Goal: Task Accomplishment & Management: Complete application form

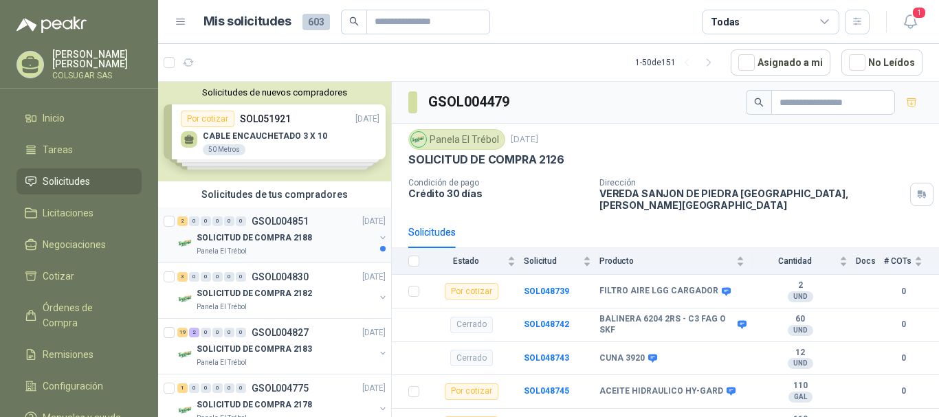
click at [183, 224] on div "2" at bounding box center [182, 222] width 10 height 10
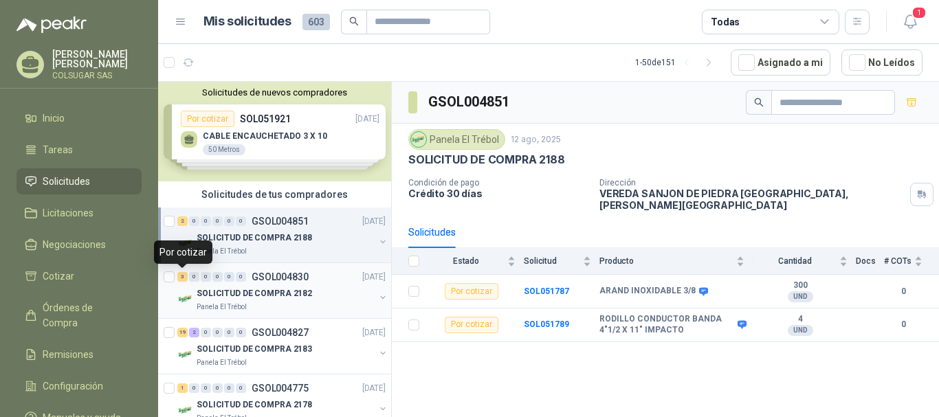
click at [182, 276] on div "3" at bounding box center [182, 277] width 10 height 10
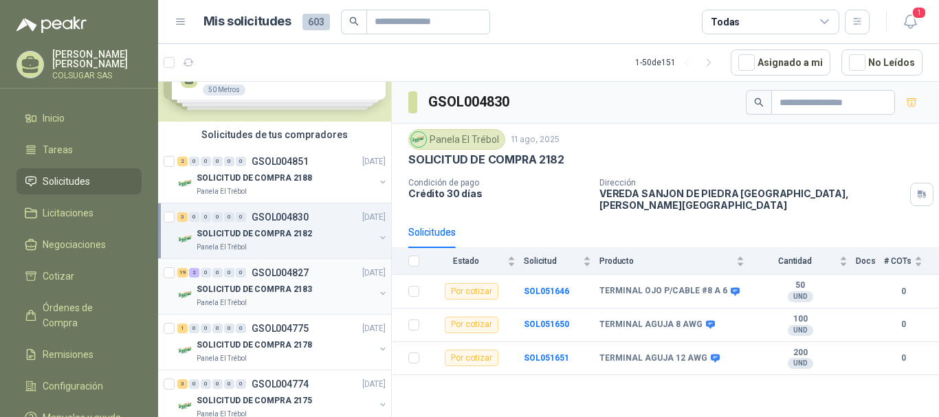
scroll to position [69, 0]
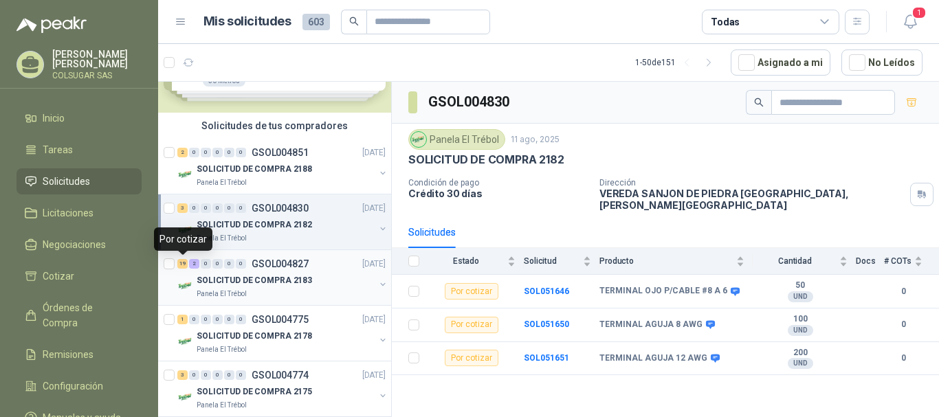
click at [183, 264] on div "19" at bounding box center [182, 264] width 10 height 10
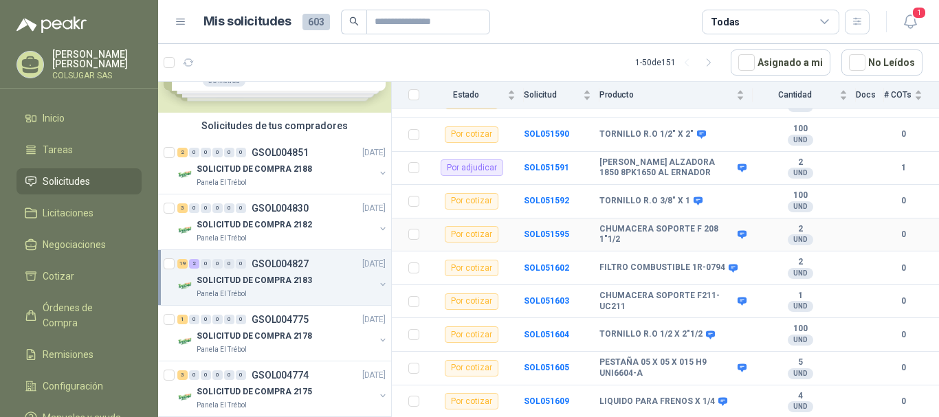
scroll to position [275, 0]
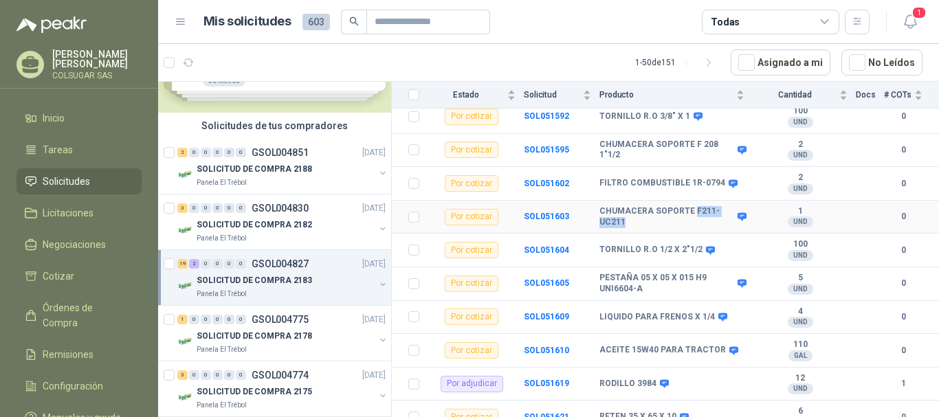
drag, startPoint x: 691, startPoint y: 200, endPoint x: 709, endPoint y: 210, distance: 20.6
click at [709, 210] on b "CHUMACERA SOPORTE F211-UC211" at bounding box center [667, 216] width 135 height 21
copy b "F211-UC211"
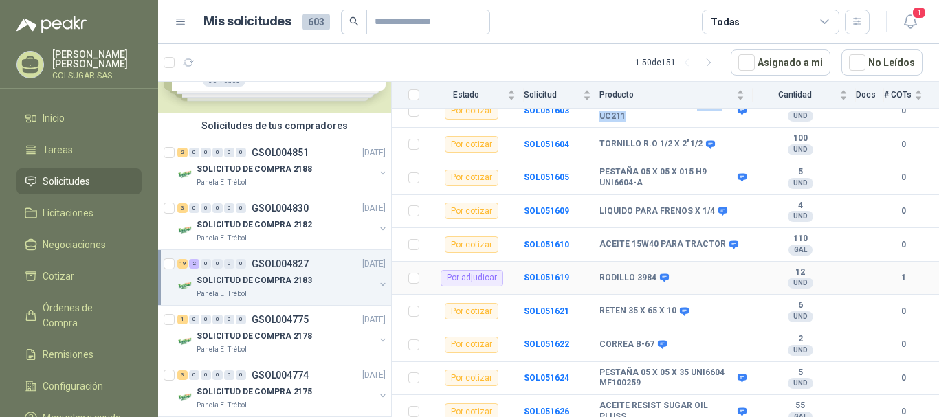
scroll to position [413, 0]
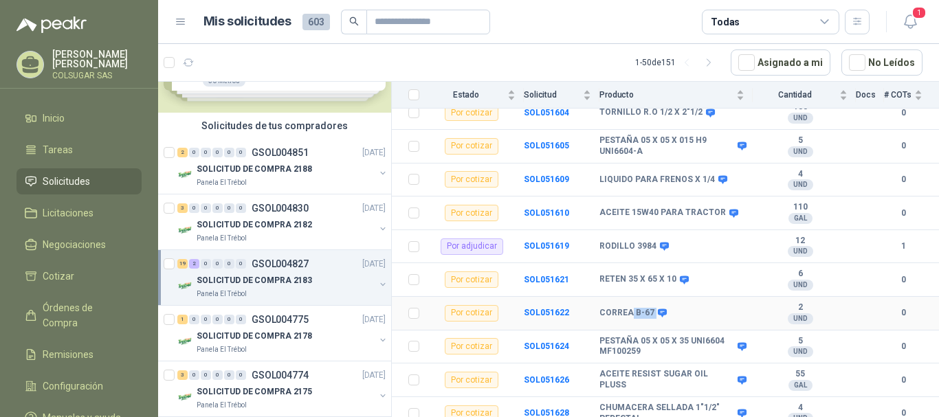
drag, startPoint x: 631, startPoint y: 305, endPoint x: 651, endPoint y: 305, distance: 20.6
click at [651, 308] on div "CORREA B-67" at bounding box center [632, 313] width 65 height 11
copy div "B-67"
click at [554, 308] on b "SOL051622" at bounding box center [546, 313] width 45 height 10
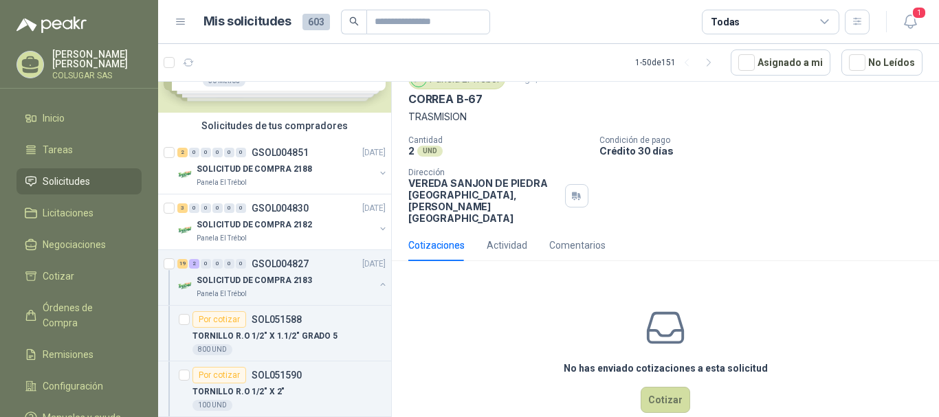
scroll to position [61, 0]
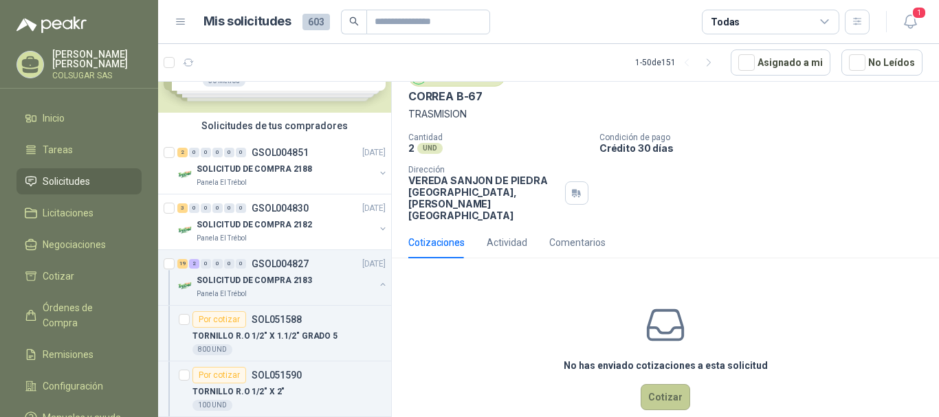
click at [661, 384] on button "Cotizar" at bounding box center [666, 397] width 50 height 26
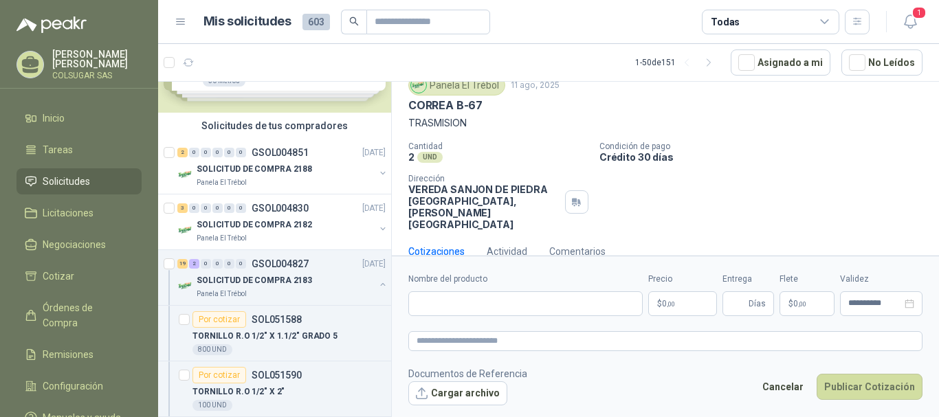
scroll to position [51, 0]
click at [478, 303] on input "Nombre del producto" at bounding box center [525, 304] width 234 height 25
type input "**********"
drag, startPoint x: 479, startPoint y: 303, endPoint x: 393, endPoint y: 308, distance: 86.8
click at [393, 308] on form "**********" at bounding box center [665, 339] width 547 height 166
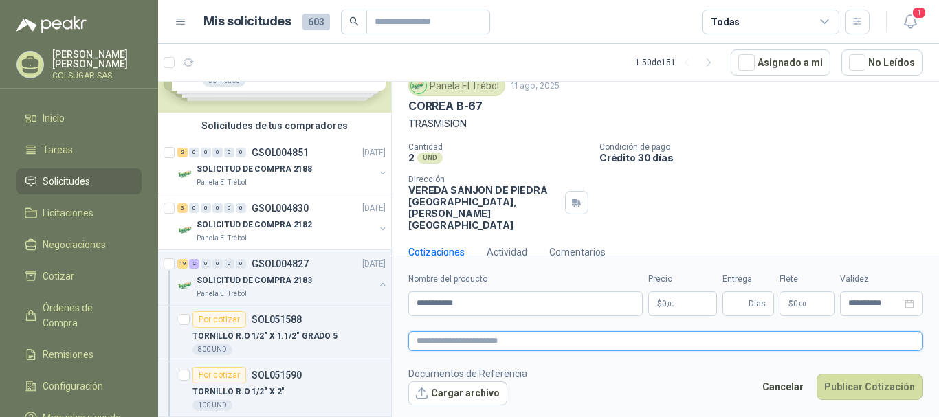
click at [432, 346] on textarea at bounding box center [665, 341] width 514 height 20
paste textarea "**********"
type textarea "**********"
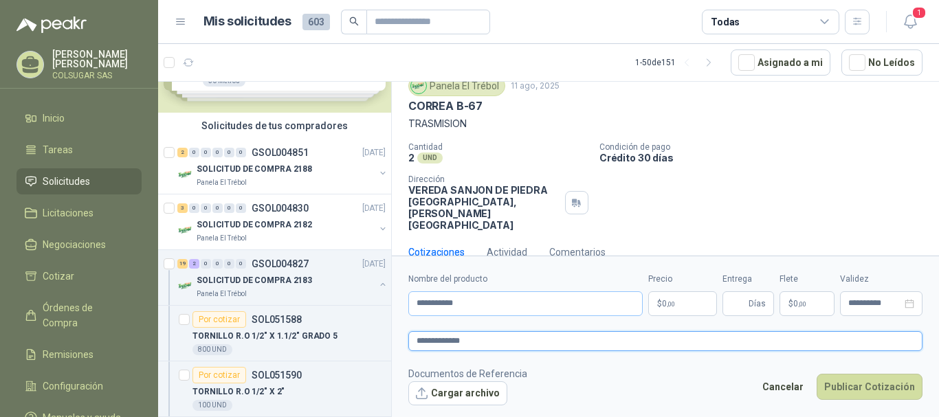
type textarea "**********"
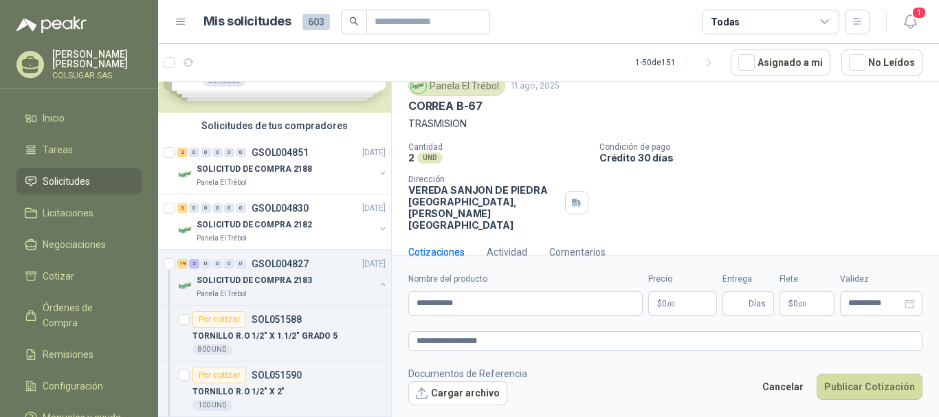
click at [666, 305] on span "0 ,00" at bounding box center [668, 304] width 13 height 8
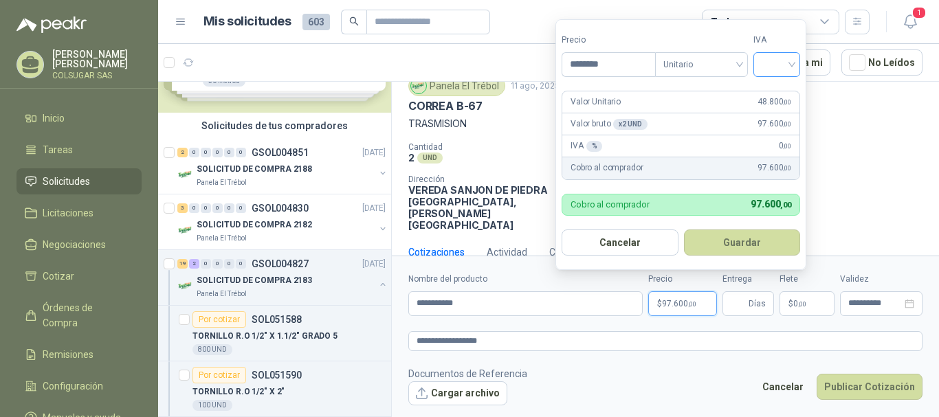
type input "********"
click at [789, 62] on input "search" at bounding box center [777, 63] width 30 height 21
click at [774, 91] on div "19%" at bounding box center [779, 92] width 25 height 15
click at [765, 247] on button "Guardar" at bounding box center [745, 243] width 118 height 26
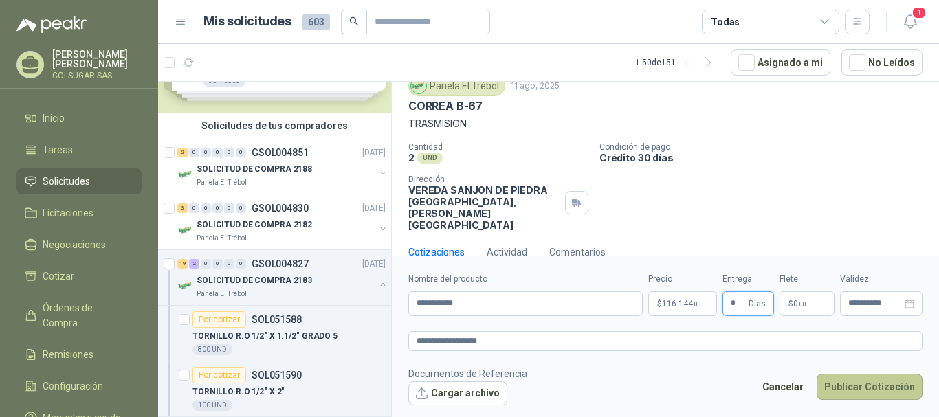
type input "*"
click at [859, 384] on button "Publicar Cotización" at bounding box center [870, 387] width 106 height 26
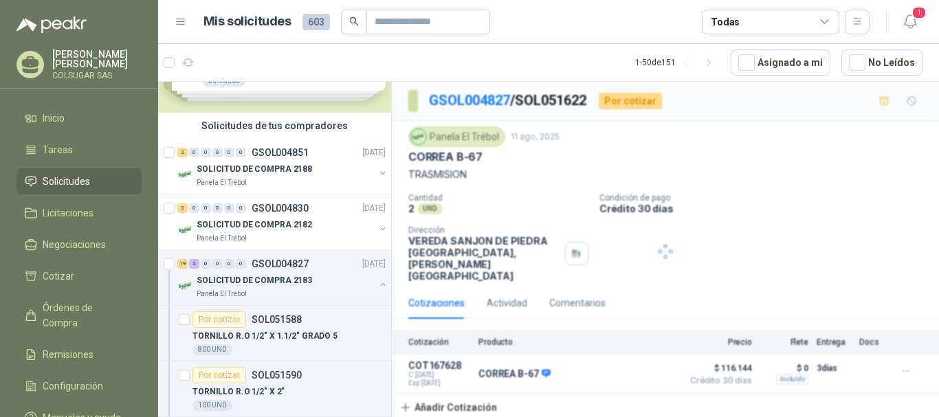
scroll to position [0, 0]
click at [635, 365] on button "Detalles" at bounding box center [643, 374] width 65 height 19
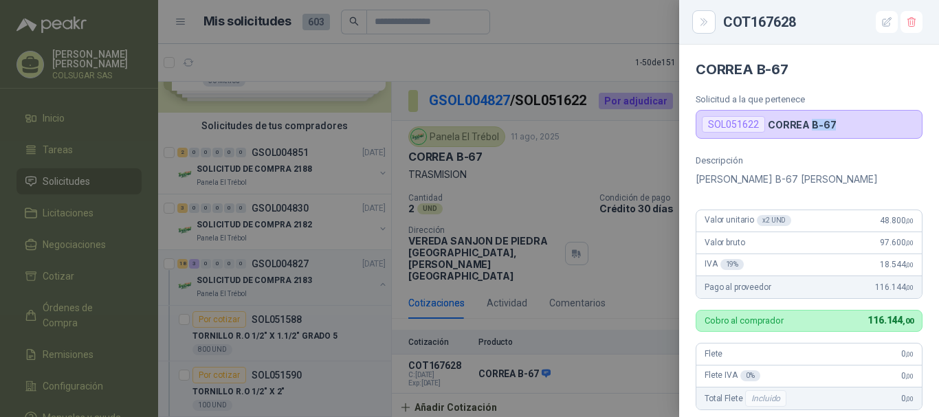
drag, startPoint x: 823, startPoint y: 122, endPoint x: 811, endPoint y: 124, distance: 12.0
click at [811, 124] on div "SOL051622 [PERSON_NAME] B-67" at bounding box center [809, 124] width 227 height 29
copy p "B-67"
click at [580, 163] on div at bounding box center [469, 208] width 939 height 417
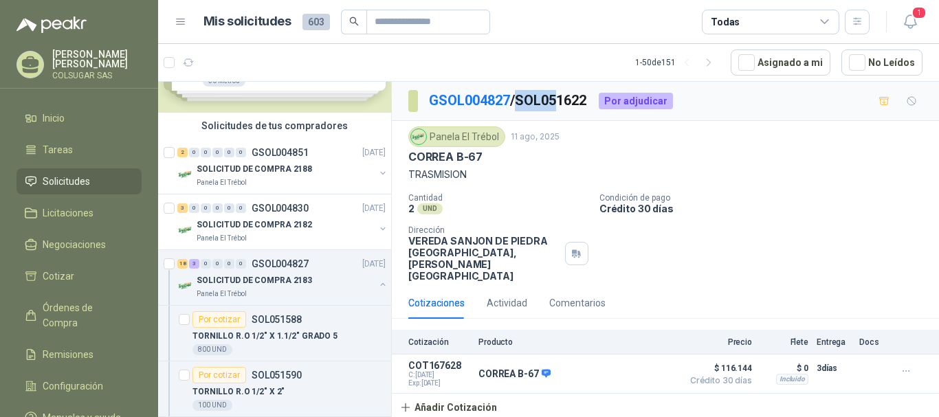
drag, startPoint x: 526, startPoint y: 98, endPoint x: 568, endPoint y: 98, distance: 41.9
click at [567, 98] on p "GSOL004827 / SOL051622" at bounding box center [508, 100] width 159 height 21
drag, startPoint x: 571, startPoint y: 98, endPoint x: 593, endPoint y: 99, distance: 22.7
click at [588, 99] on p "GSOL004827 / SOL051622" at bounding box center [508, 100] width 159 height 21
drag, startPoint x: 523, startPoint y: 102, endPoint x: 600, endPoint y: 102, distance: 77.0
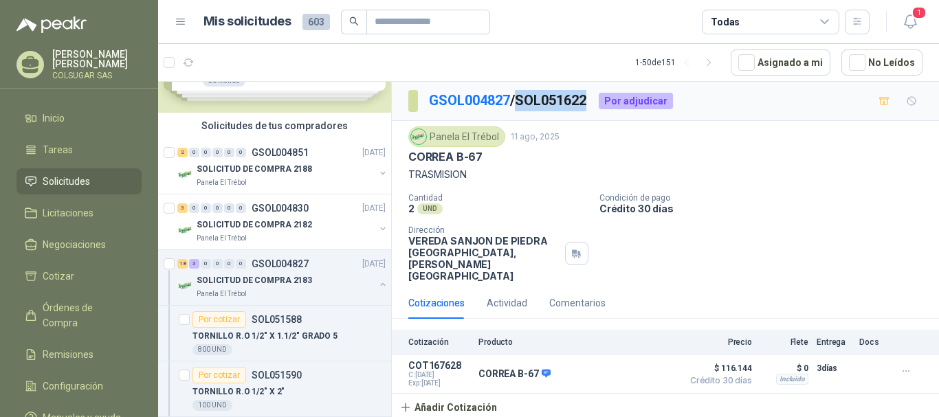
click at [600, 102] on div "GSOL004827 / SOL051622 Por adjudicar" at bounding box center [540, 101] width 265 height 22
copy p "SOL051622"
click at [743, 176] on p "TRASMISION" at bounding box center [665, 174] width 514 height 15
click at [182, 263] on div "18" at bounding box center [182, 264] width 10 height 10
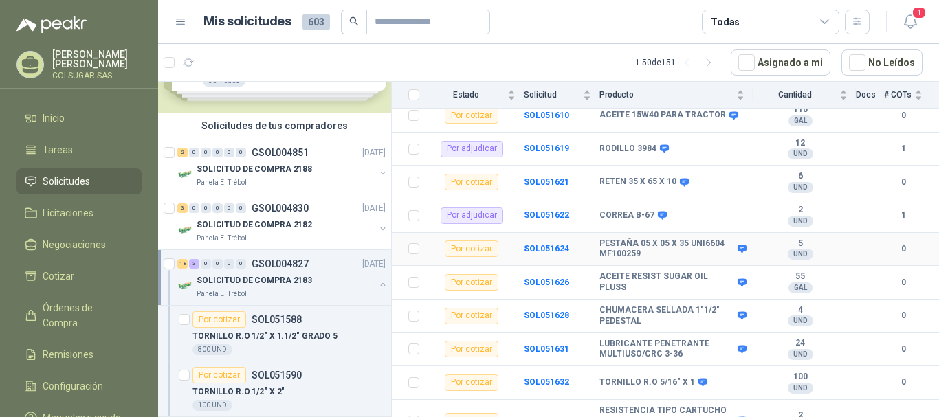
scroll to position [487, 0]
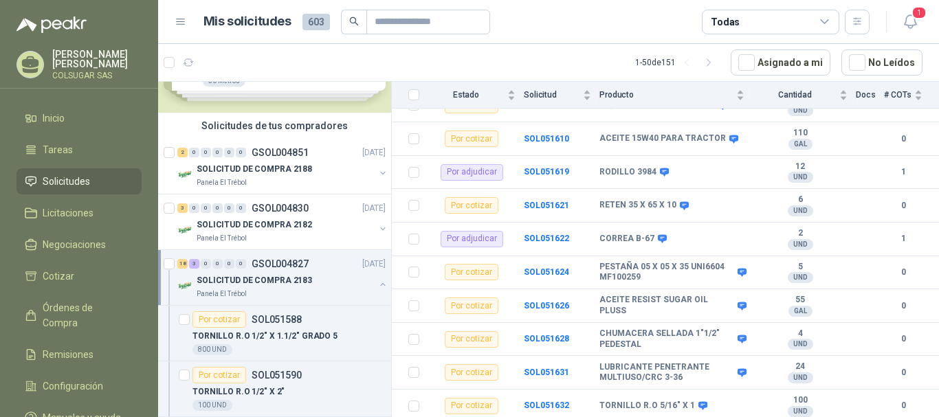
click at [187, 264] on div "18" at bounding box center [182, 264] width 10 height 10
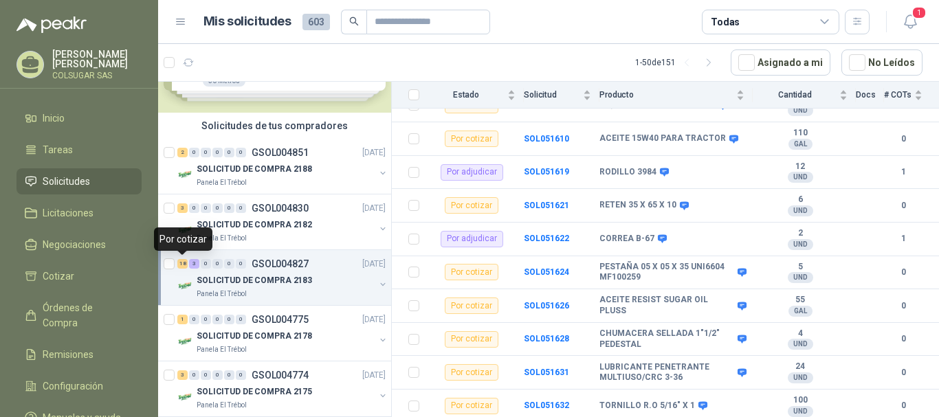
scroll to position [5, 0]
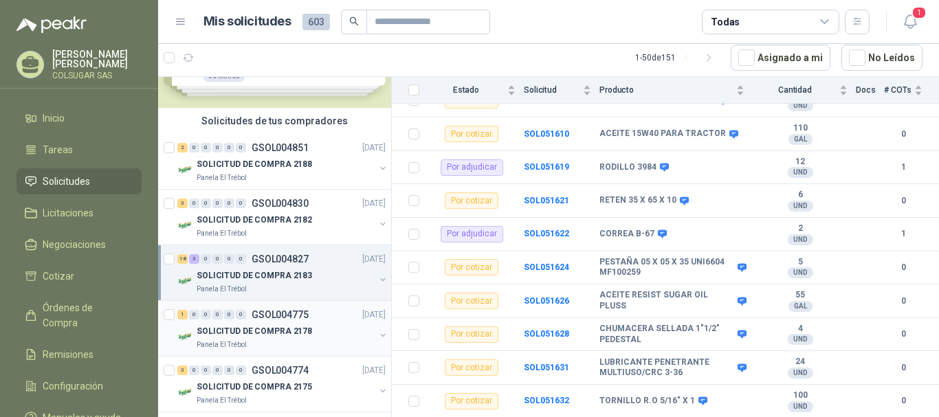
click at [183, 317] on div "1" at bounding box center [182, 315] width 10 height 10
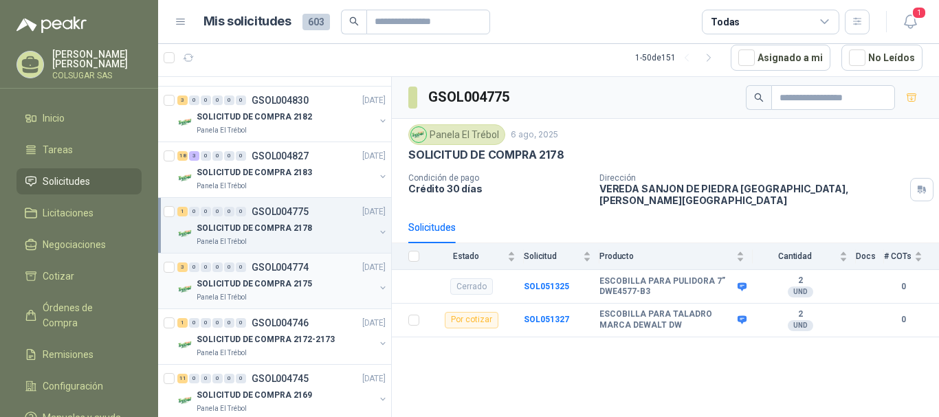
scroll to position [206, 0]
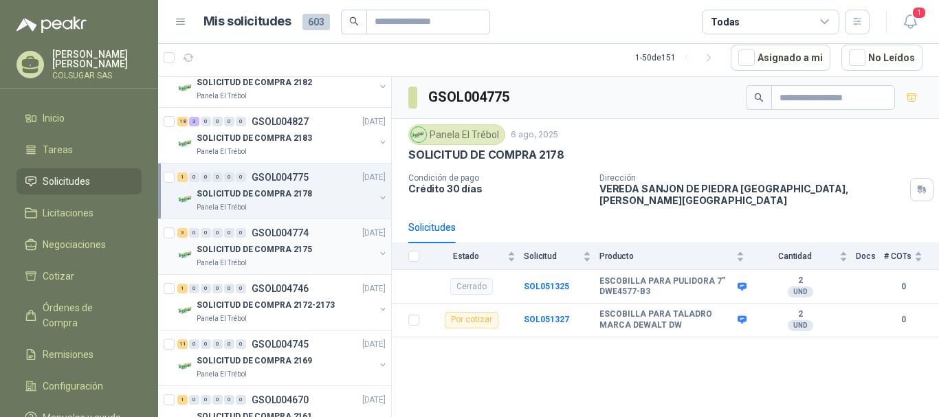
click at [182, 234] on div "3" at bounding box center [182, 233] width 10 height 10
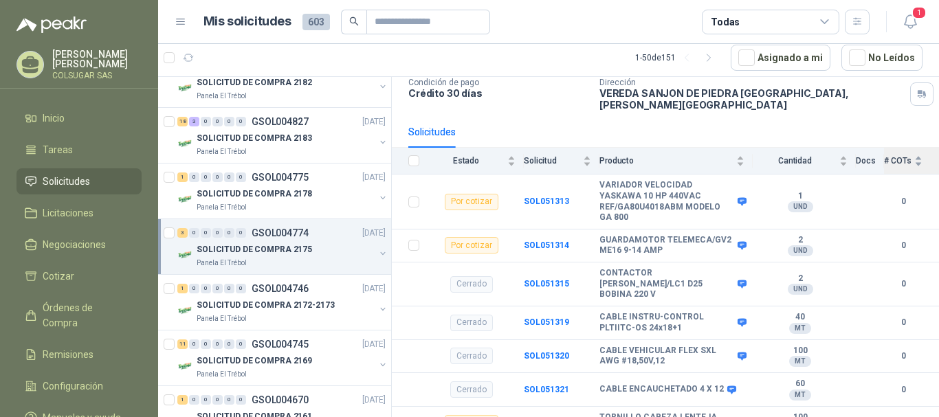
scroll to position [98, 0]
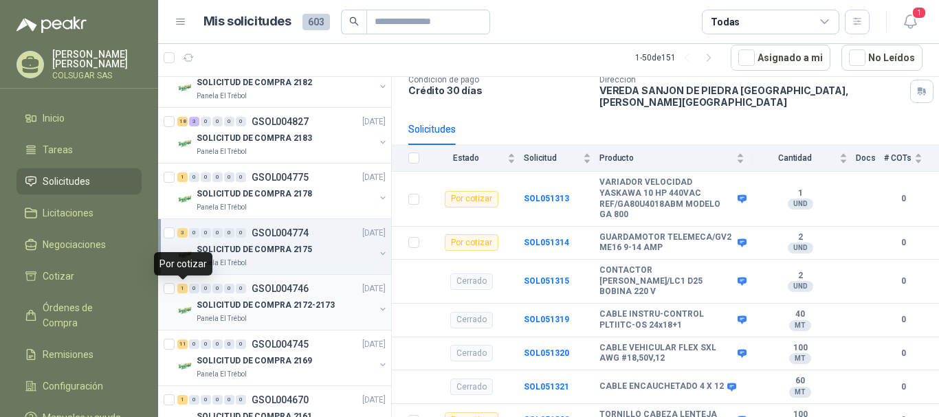
click at [183, 286] on div "1" at bounding box center [182, 289] width 10 height 10
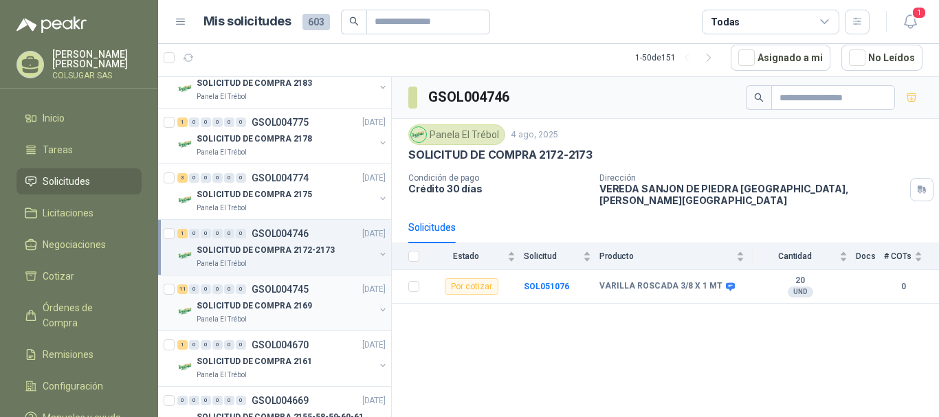
scroll to position [344, 0]
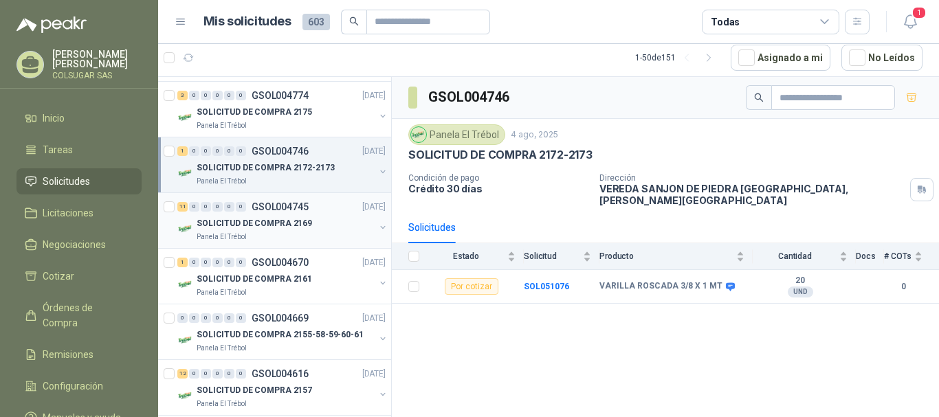
click at [179, 206] on div "11" at bounding box center [182, 207] width 10 height 10
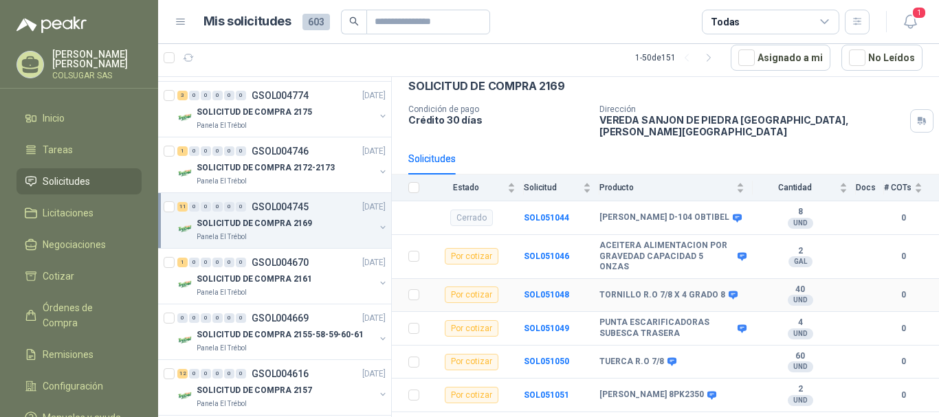
scroll to position [138, 0]
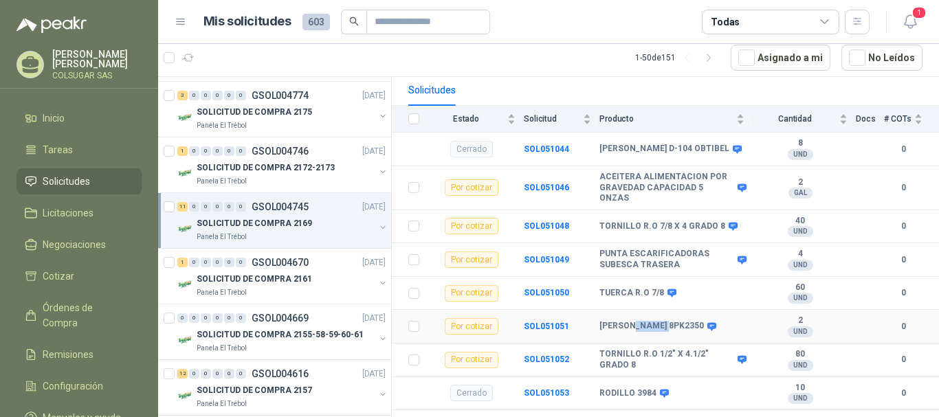
drag, startPoint x: 636, startPoint y: 318, endPoint x: 667, endPoint y: 318, distance: 30.9
click at [667, 321] on b "[PERSON_NAME] 8PK2350" at bounding box center [652, 326] width 105 height 11
copy b "8PK2350"
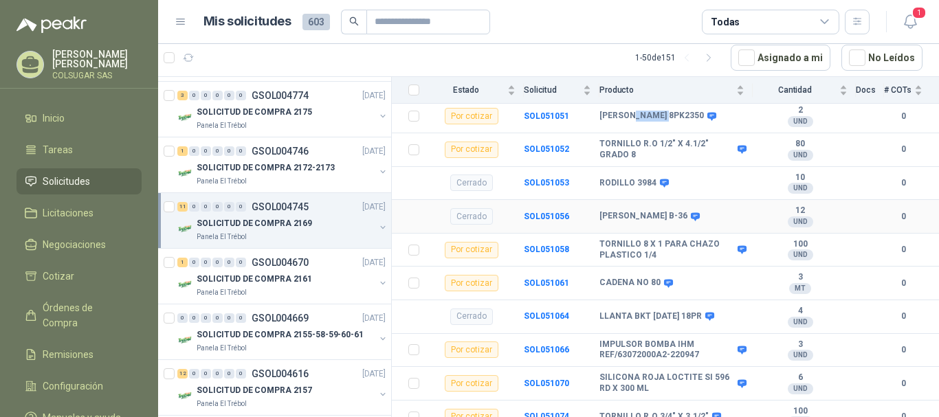
scroll to position [355, 0]
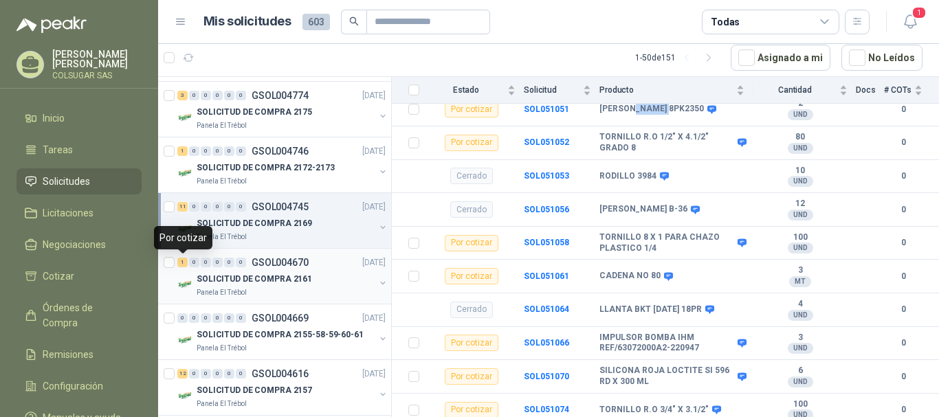
click at [185, 261] on div "1" at bounding box center [182, 263] width 10 height 10
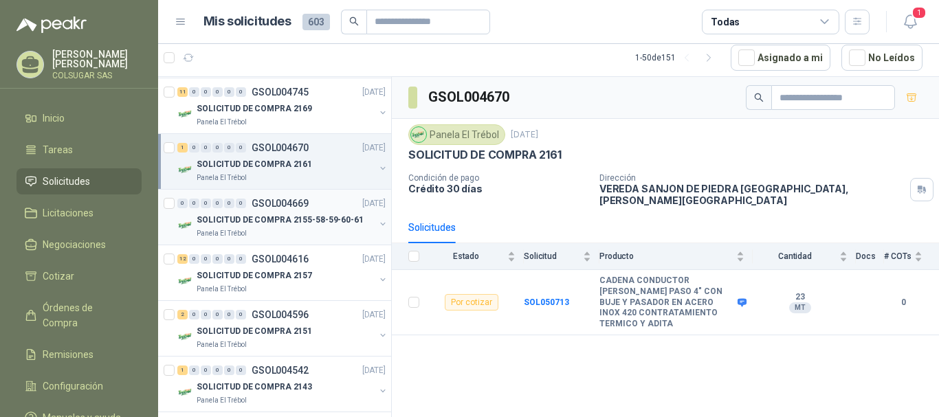
scroll to position [481, 0]
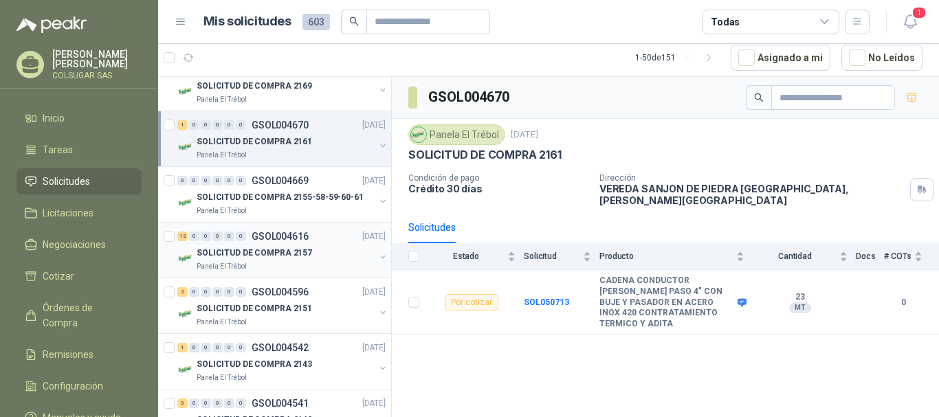
click at [186, 239] on div "12" at bounding box center [182, 237] width 10 height 10
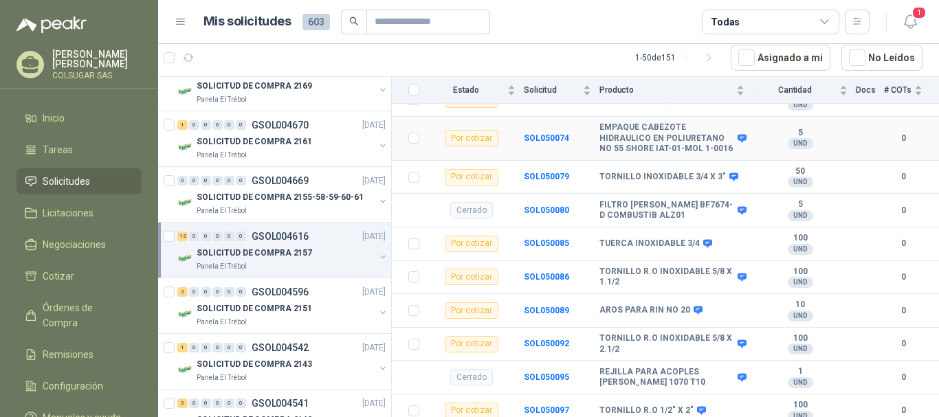
scroll to position [644, 0]
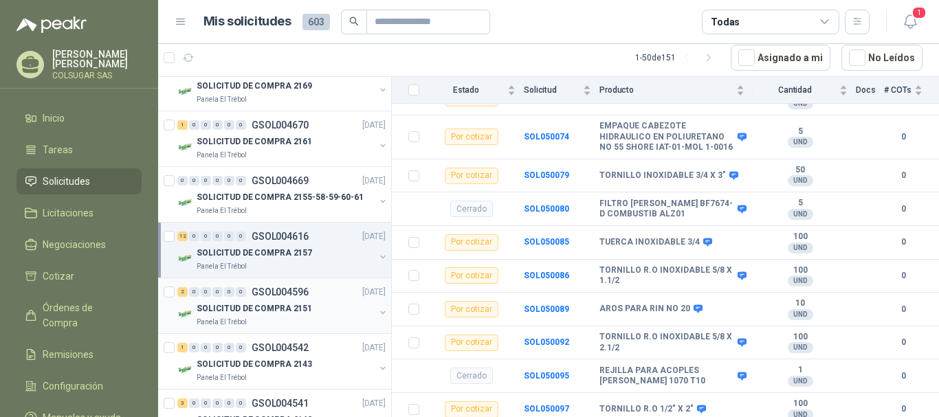
click at [181, 293] on div "2" at bounding box center [182, 292] width 10 height 10
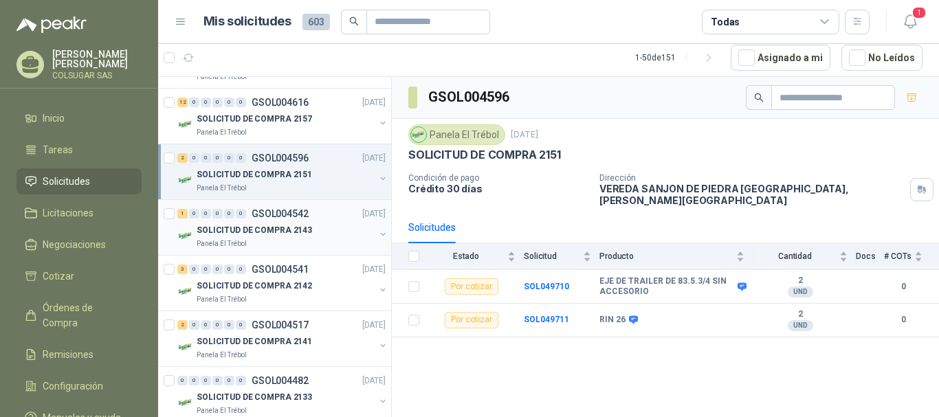
scroll to position [619, 0]
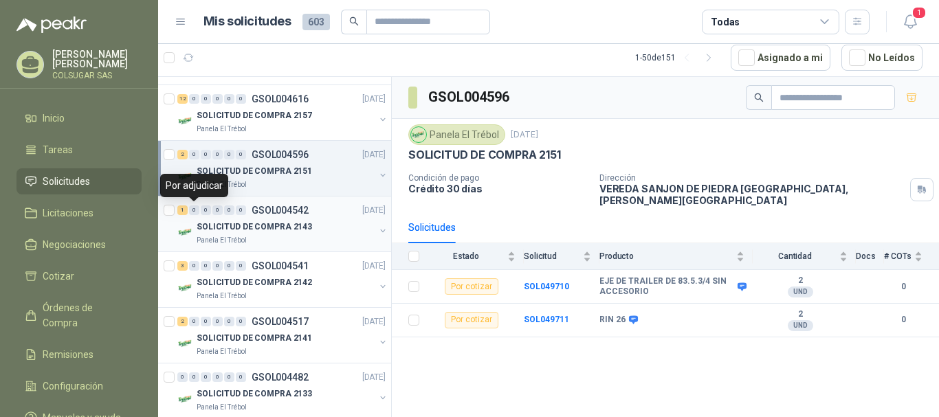
click at [187, 212] on div "1" at bounding box center [182, 211] width 10 height 10
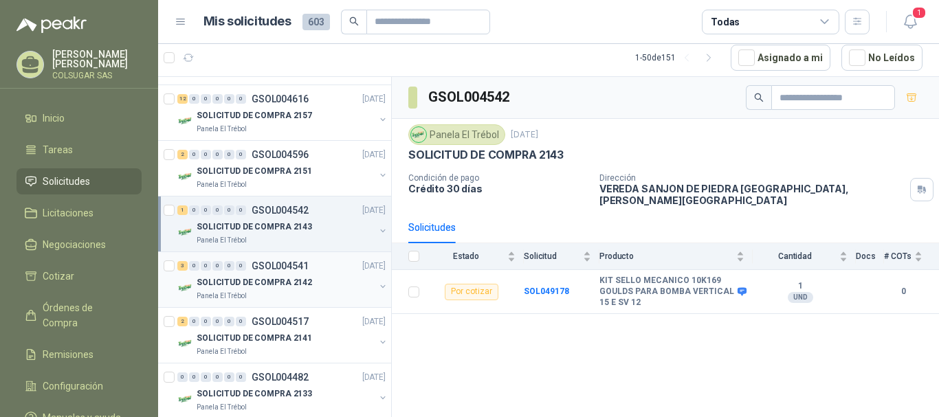
click at [182, 267] on div "3" at bounding box center [182, 266] width 10 height 10
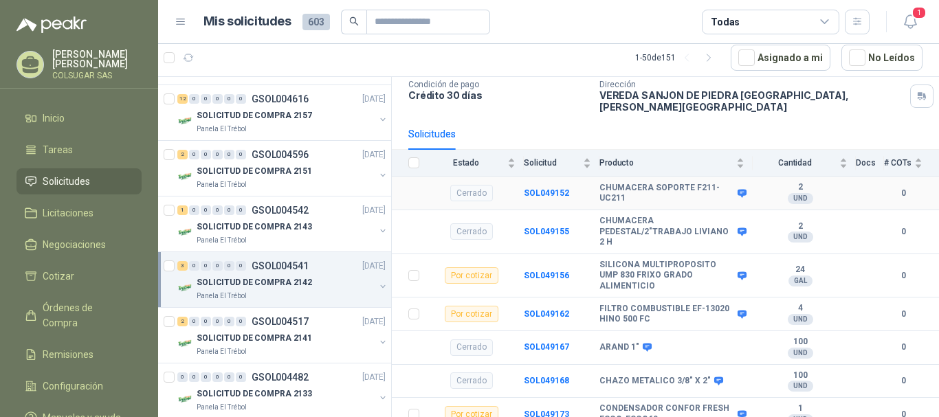
scroll to position [98, 0]
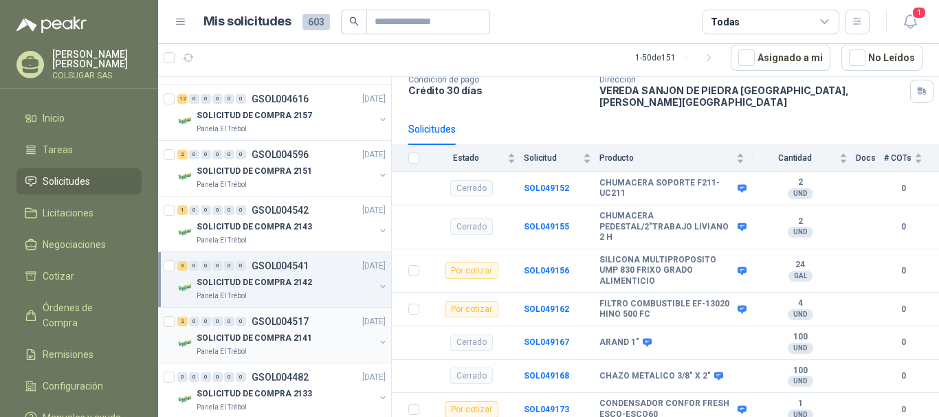
click at [182, 322] on div "2" at bounding box center [182, 322] width 10 height 10
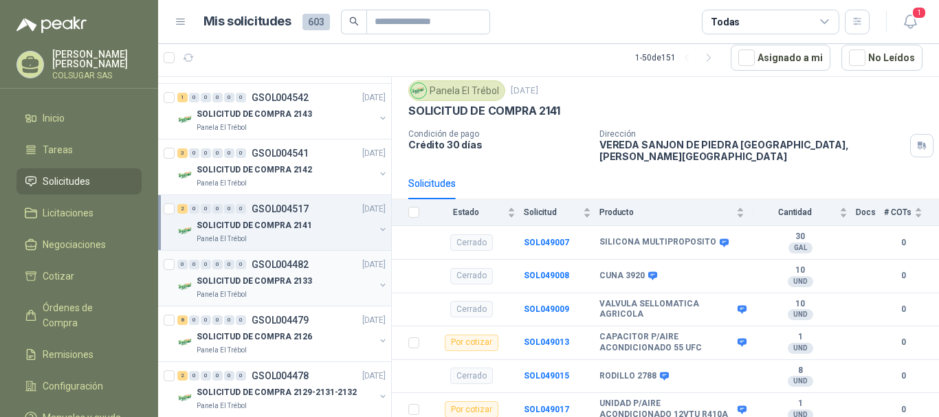
scroll to position [756, 0]
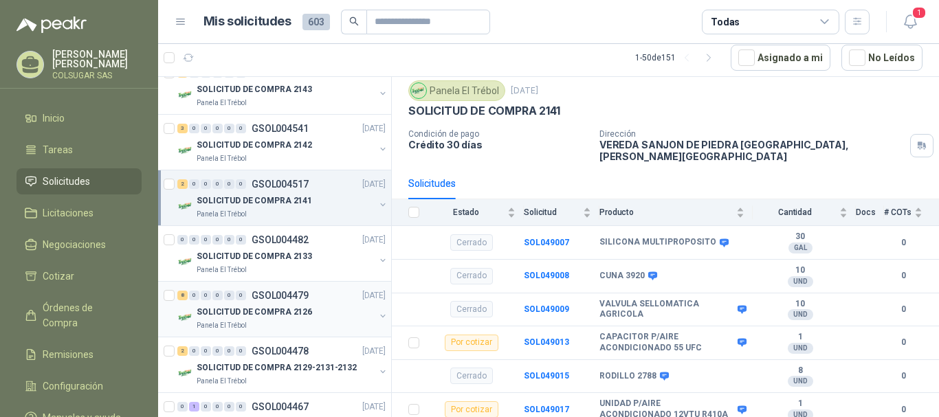
click at [182, 298] on div "8" at bounding box center [182, 296] width 10 height 10
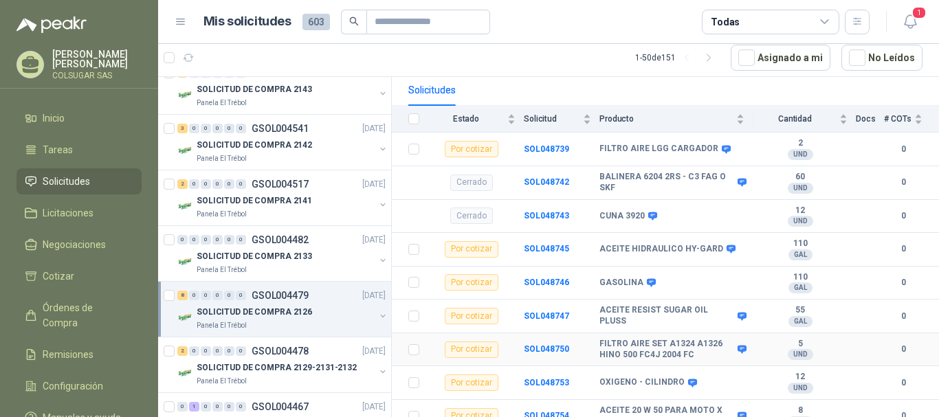
scroll to position [206, 0]
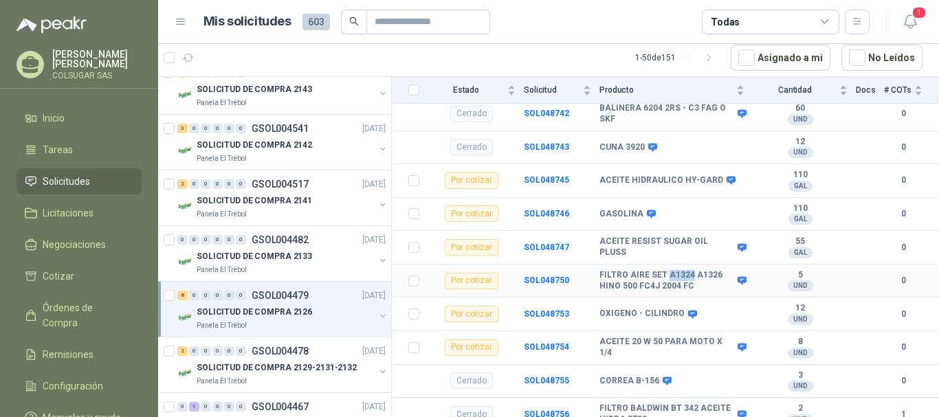
drag, startPoint x: 665, startPoint y: 262, endPoint x: 690, endPoint y: 265, distance: 25.7
click at [690, 270] on b "FILTRO AIRE SET A1324 A1326 HINO 500 FC4J 2004 FC" at bounding box center [667, 280] width 135 height 21
copy b "A1324"
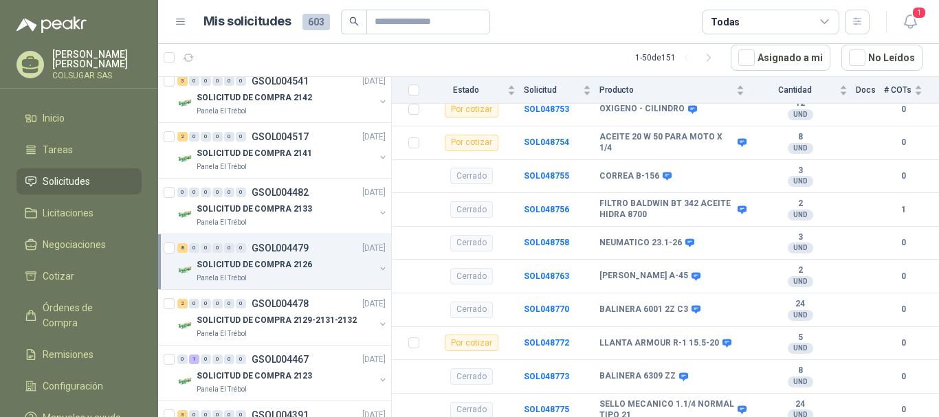
scroll to position [825, 0]
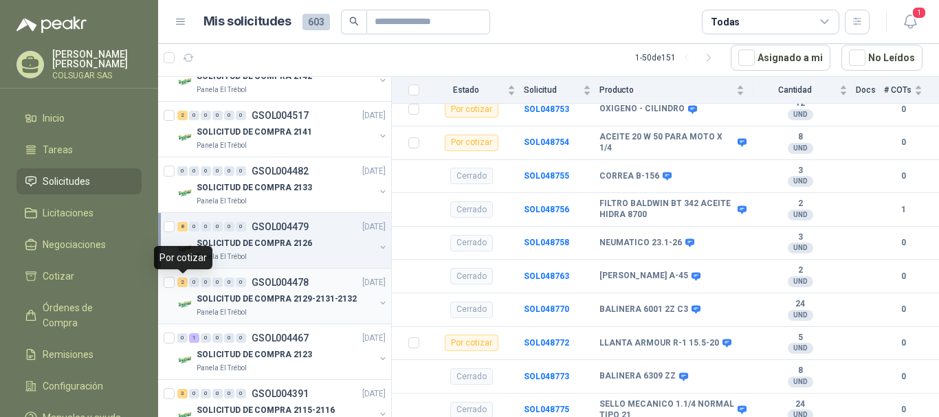
click at [185, 286] on div "2" at bounding box center [182, 283] width 10 height 10
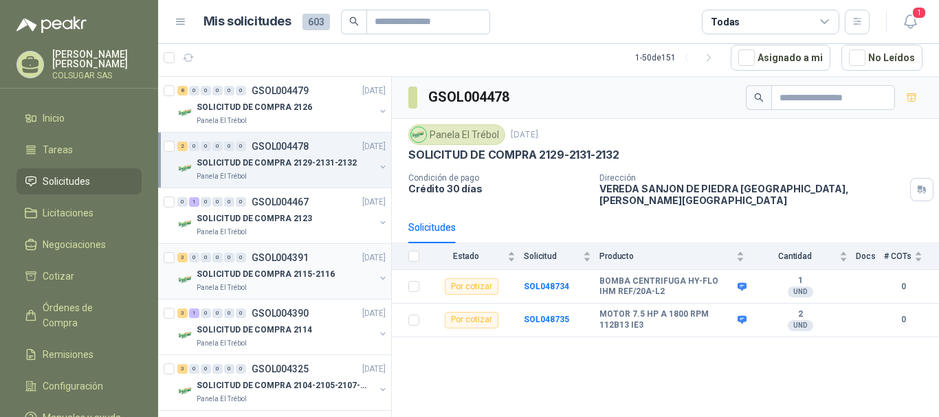
scroll to position [963, 0]
click at [186, 252] on div "3" at bounding box center [182, 257] width 10 height 10
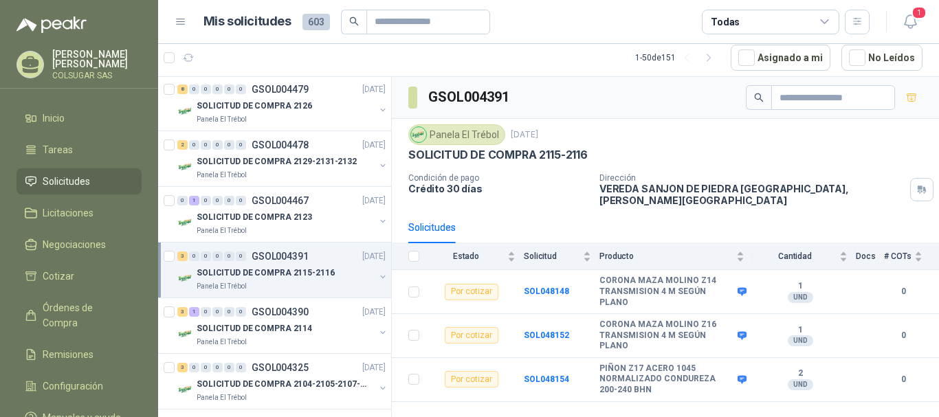
scroll to position [1032, 0]
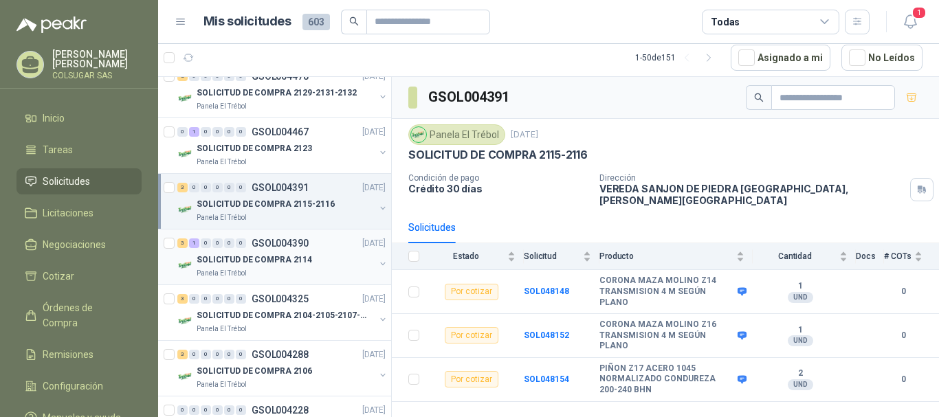
click at [183, 246] on div "3" at bounding box center [182, 244] width 10 height 10
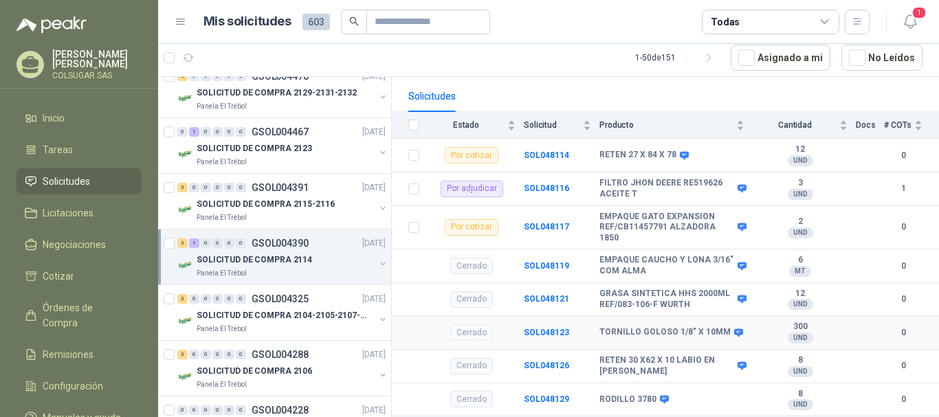
scroll to position [138, 0]
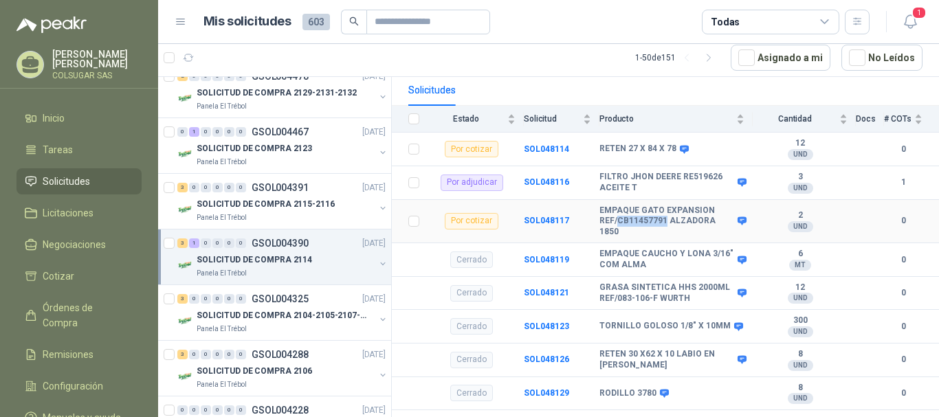
drag, startPoint x: 618, startPoint y: 210, endPoint x: 664, endPoint y: 208, distance: 46.8
click at [664, 208] on b "EMPAQUE GATO EXPANSION REF/CB11457791 ALZADORA 1850" at bounding box center [667, 222] width 135 height 32
copy b "CB11457791"
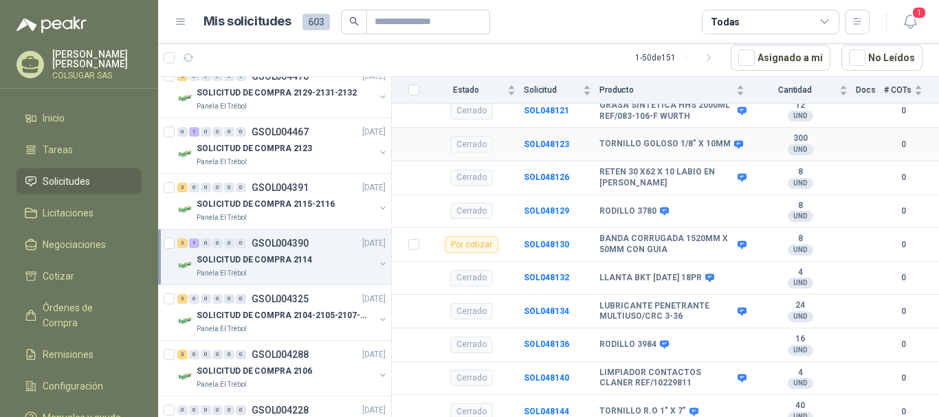
scroll to position [322, 0]
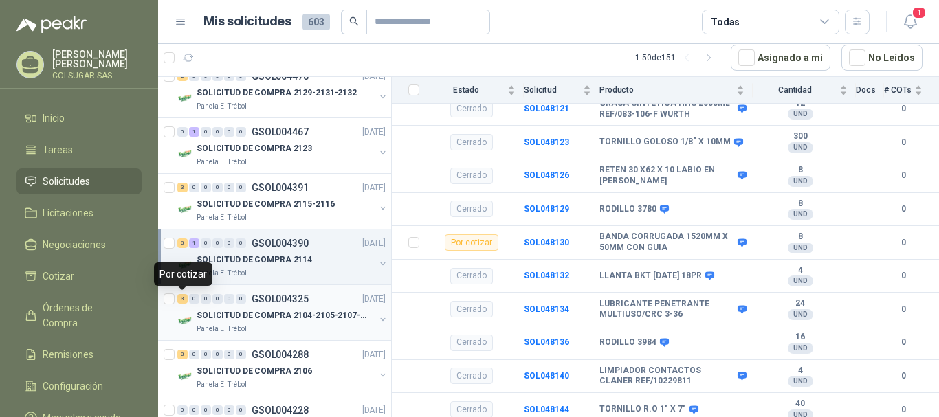
click at [184, 297] on div "3" at bounding box center [182, 299] width 10 height 10
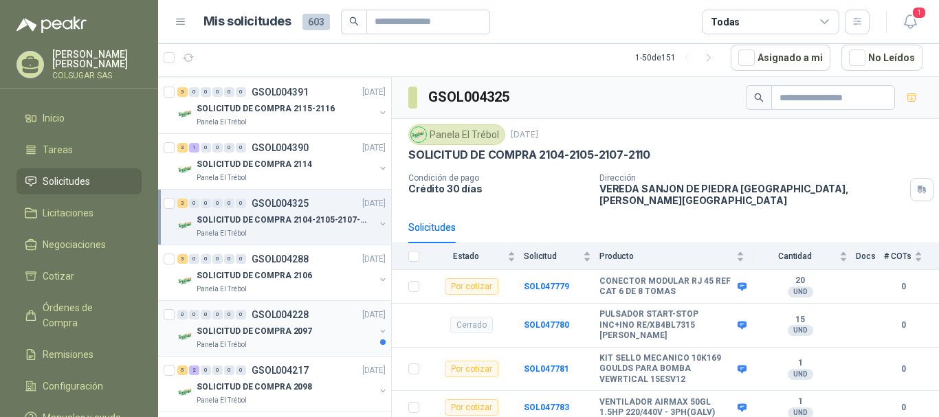
scroll to position [1169, 0]
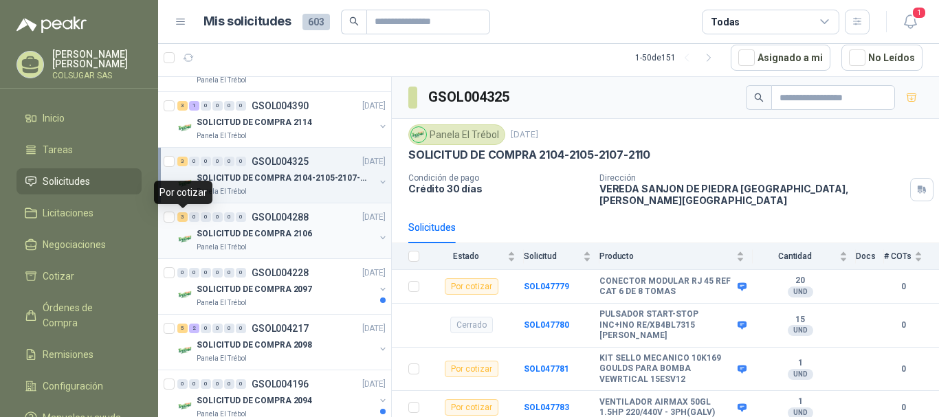
click at [182, 215] on div "3" at bounding box center [182, 217] width 10 height 10
